Goal: Task Accomplishment & Management: Use online tool/utility

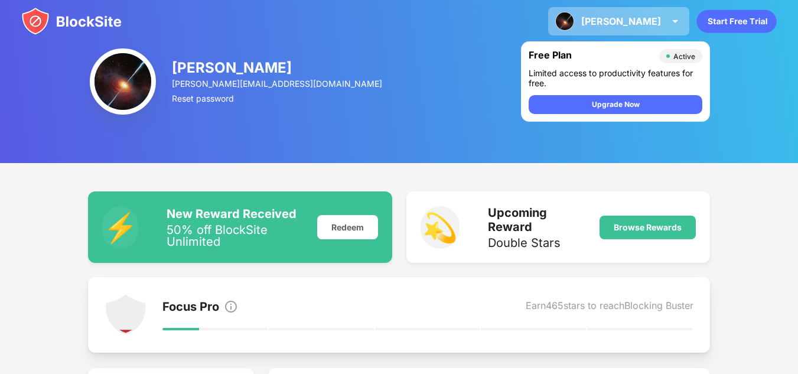
click at [672, 23] on img at bounding box center [675, 21] width 14 height 14
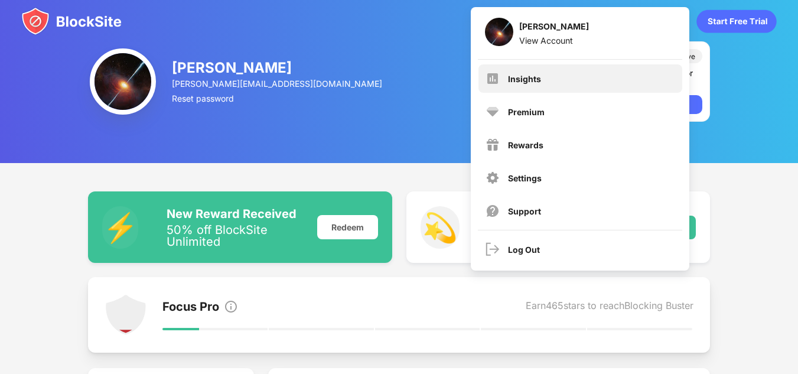
click at [530, 74] on div "Insights" at bounding box center [524, 79] width 33 height 10
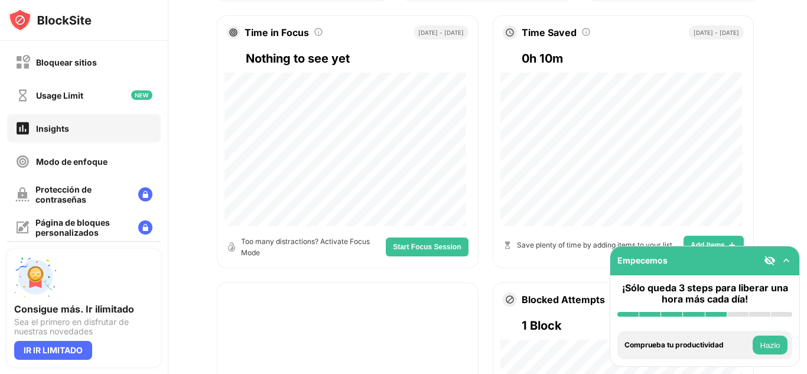
scroll to position [135, 0]
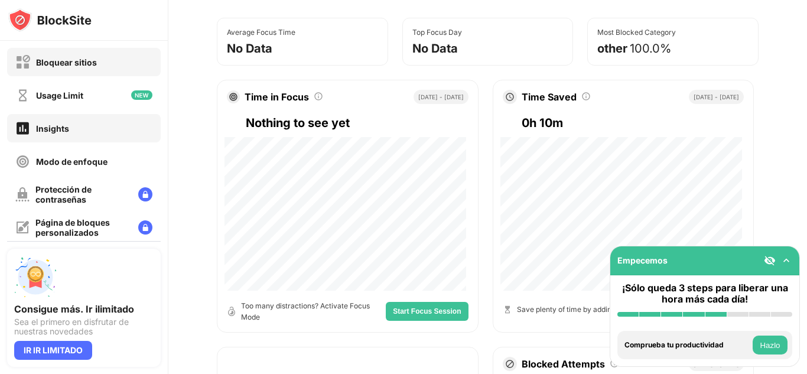
click at [93, 67] on div "Bloquear sitios" at bounding box center [56, 62] width 82 height 15
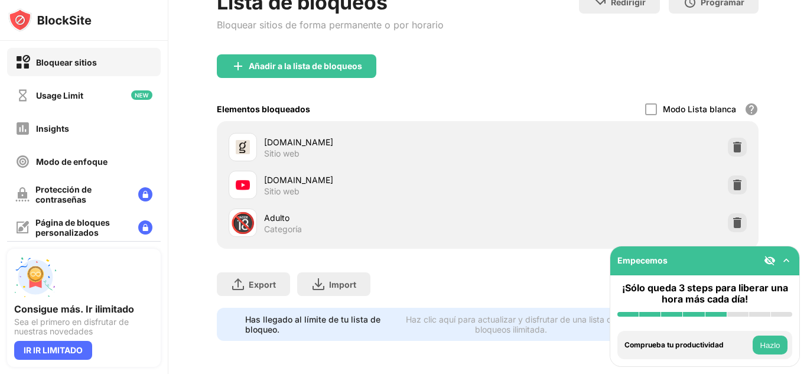
scroll to position [93, 0]
click at [734, 179] on img at bounding box center [737, 185] width 12 height 12
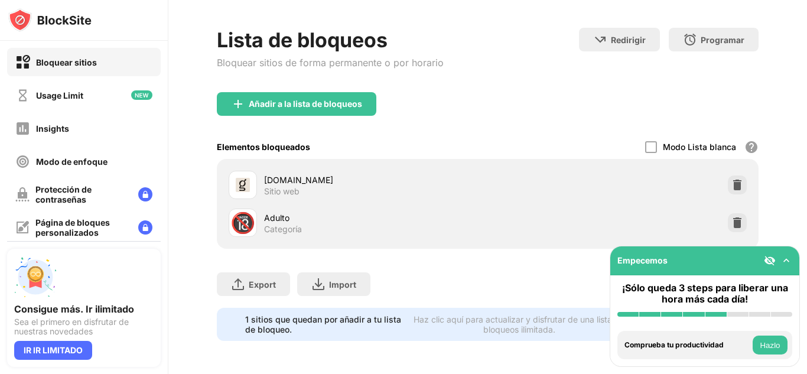
scroll to position [55, 0]
